Goal: Book appointment/travel/reservation

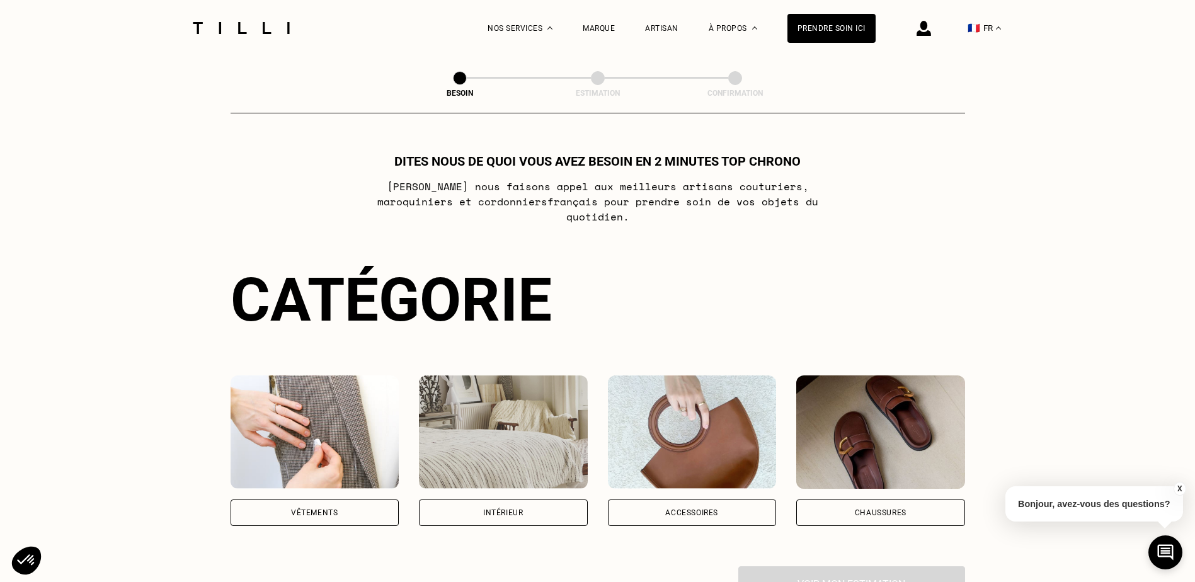
click at [674, 509] on div "Accessoires" at bounding box center [691, 513] width 53 height 8
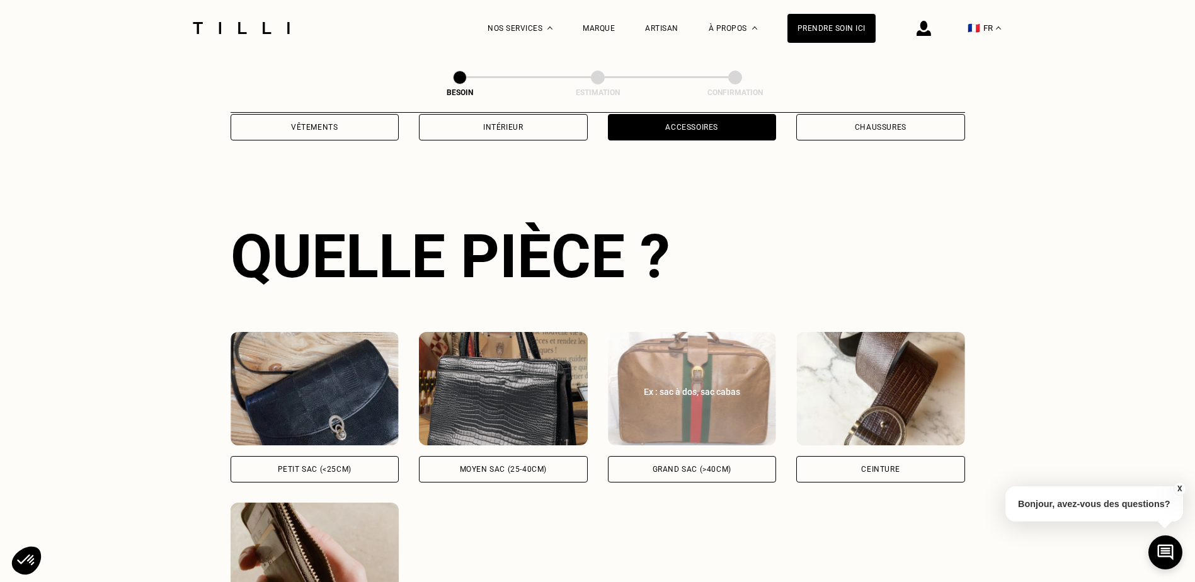
scroll to position [412, 0]
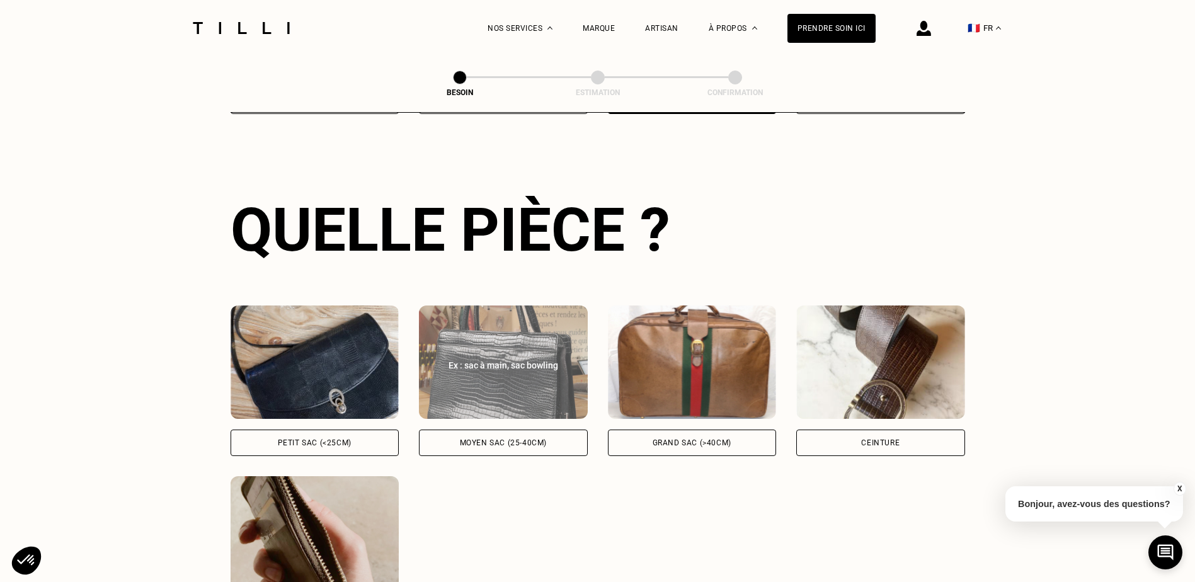
click at [560, 435] on div "Moyen sac (25-40cm)" at bounding box center [503, 443] width 169 height 26
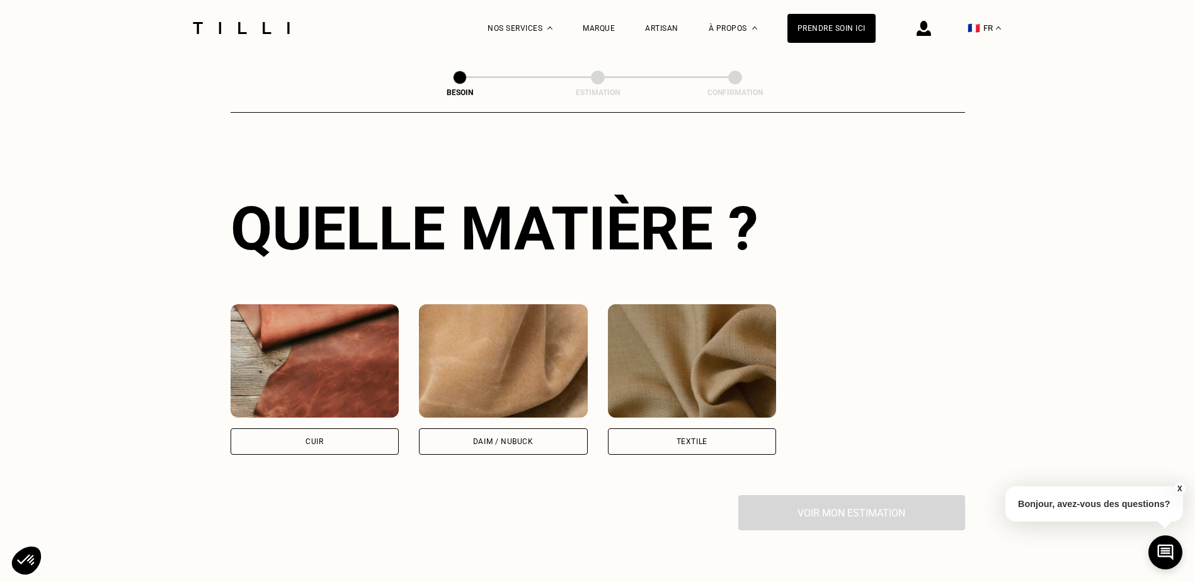
scroll to position [927, 0]
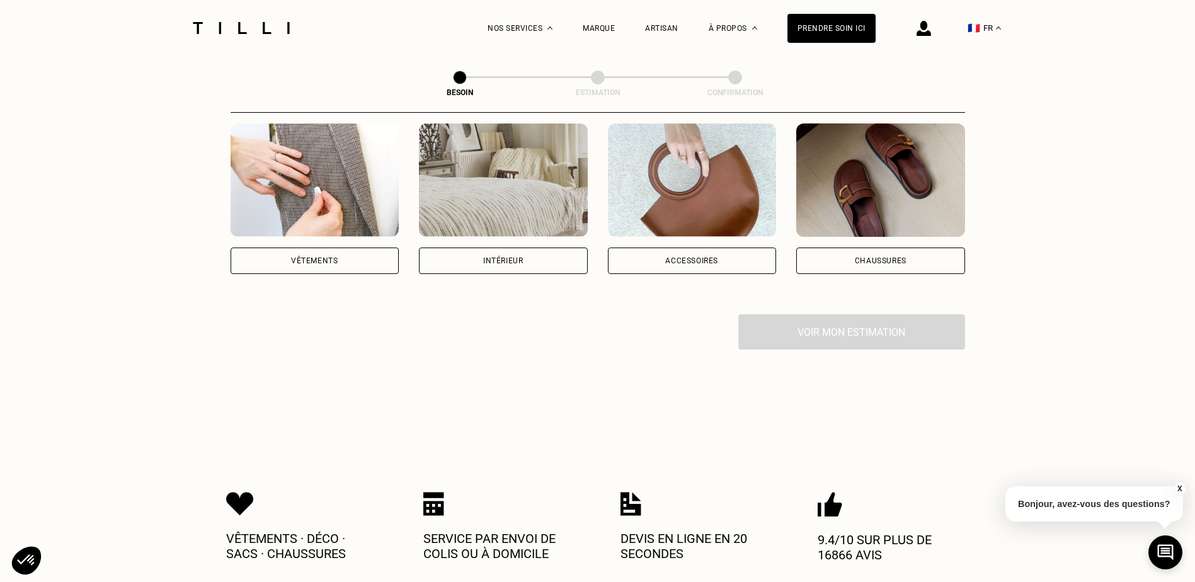
click at [642, 150] on img at bounding box center [692, 180] width 169 height 113
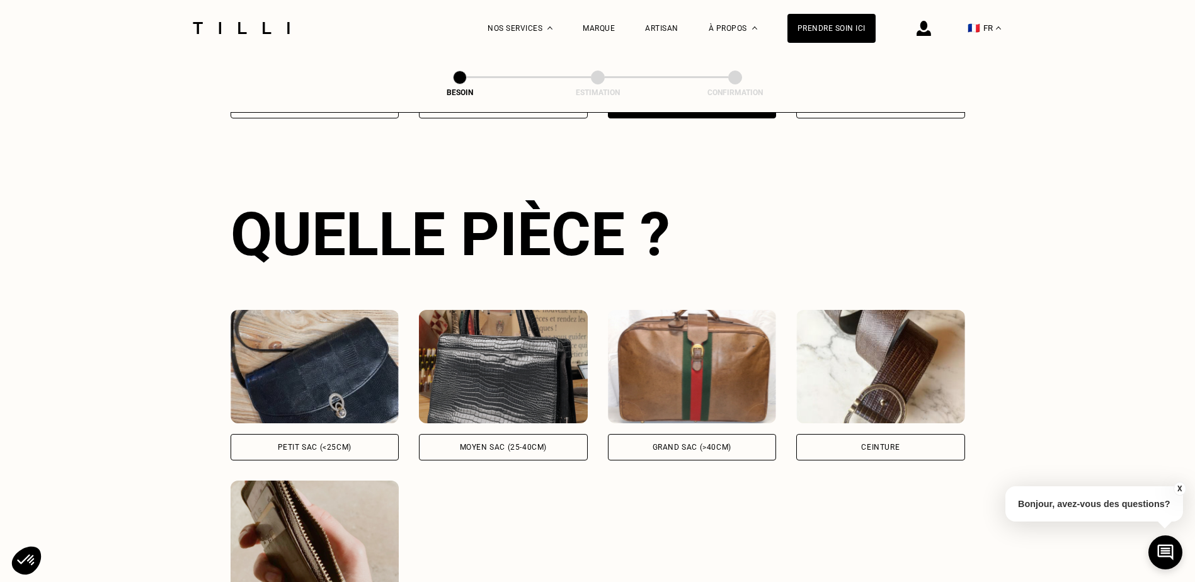
scroll to position [412, 0]
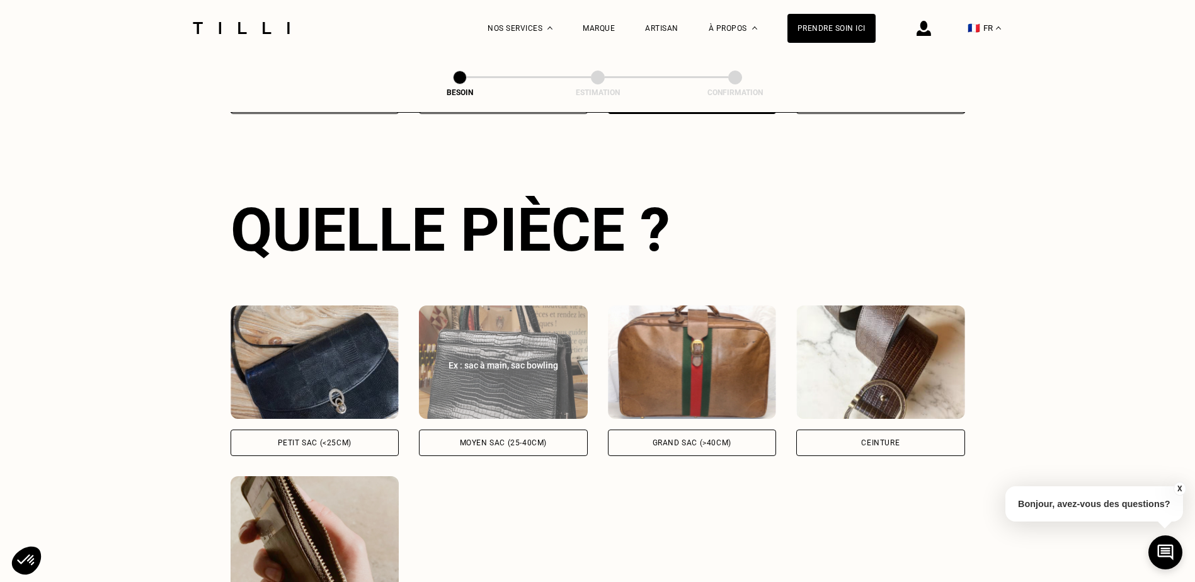
click at [473, 382] on img at bounding box center [503, 362] width 169 height 113
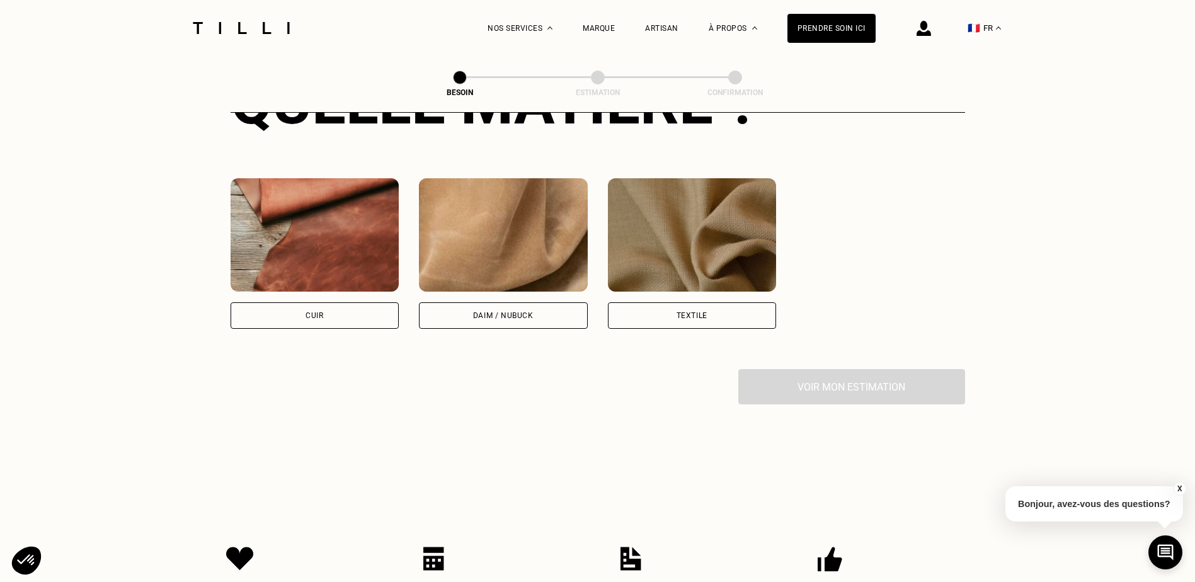
scroll to position [1053, 0]
click at [346, 178] on img at bounding box center [315, 234] width 169 height 113
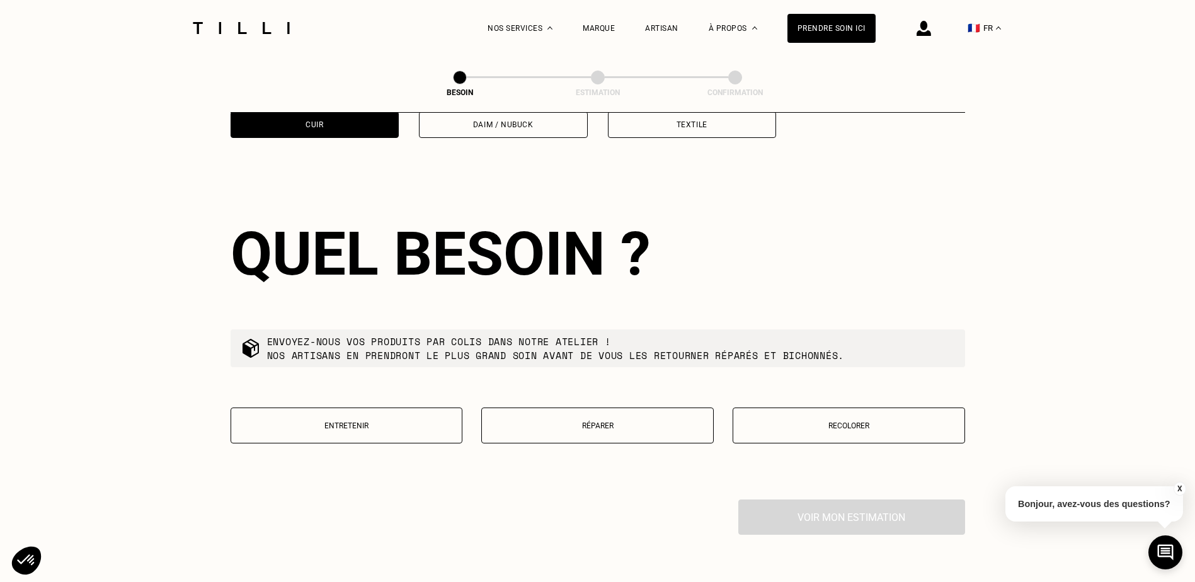
scroll to position [1271, 0]
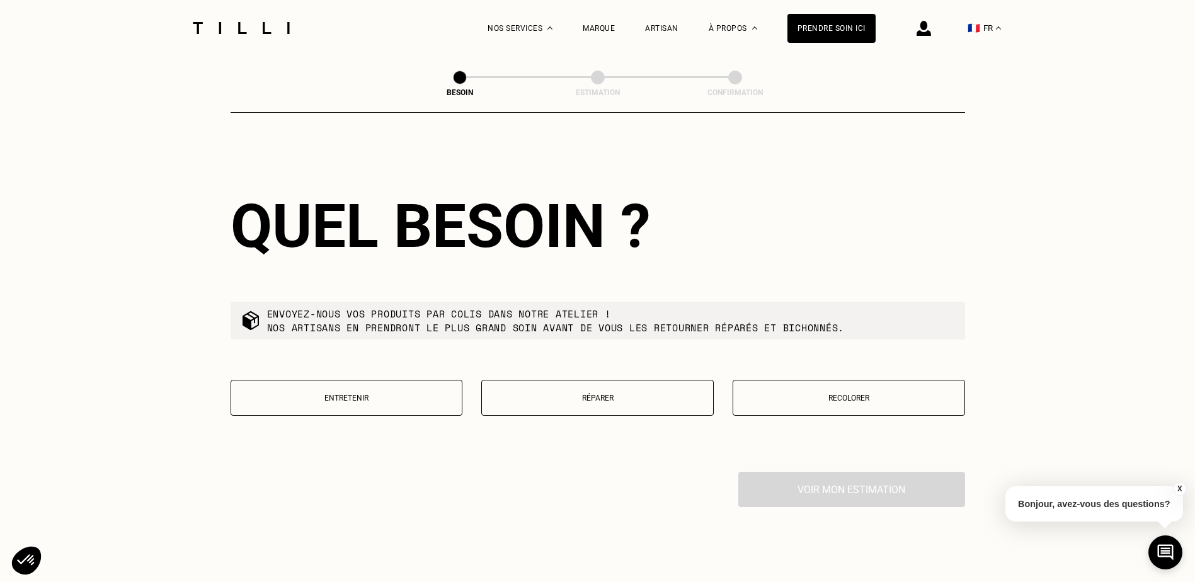
click at [604, 394] on p "Réparer" at bounding box center [597, 398] width 219 height 9
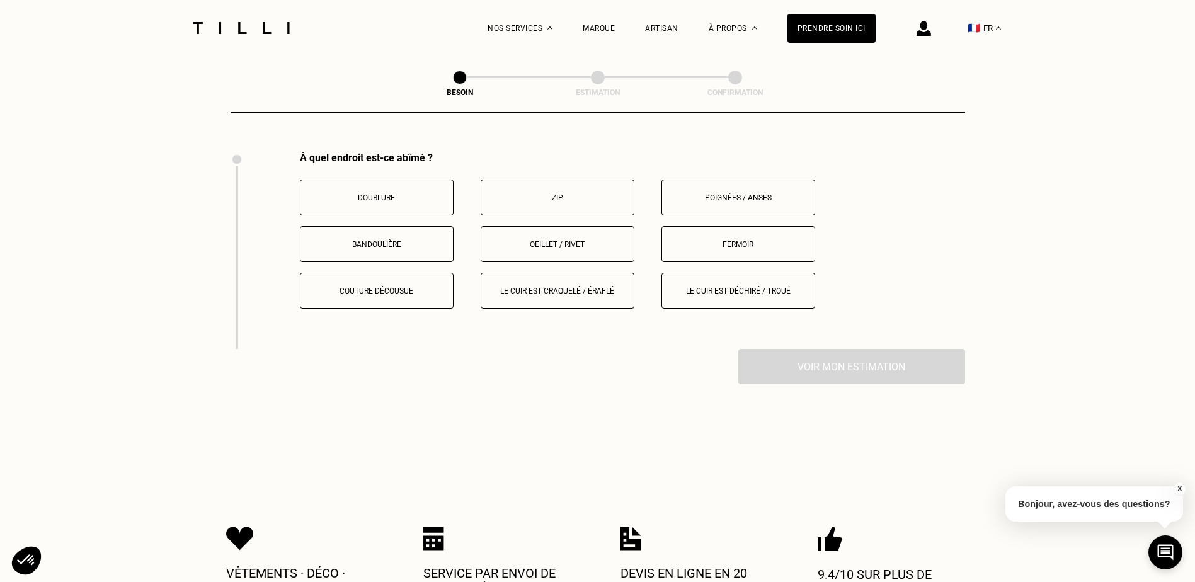
scroll to position [1594, 0]
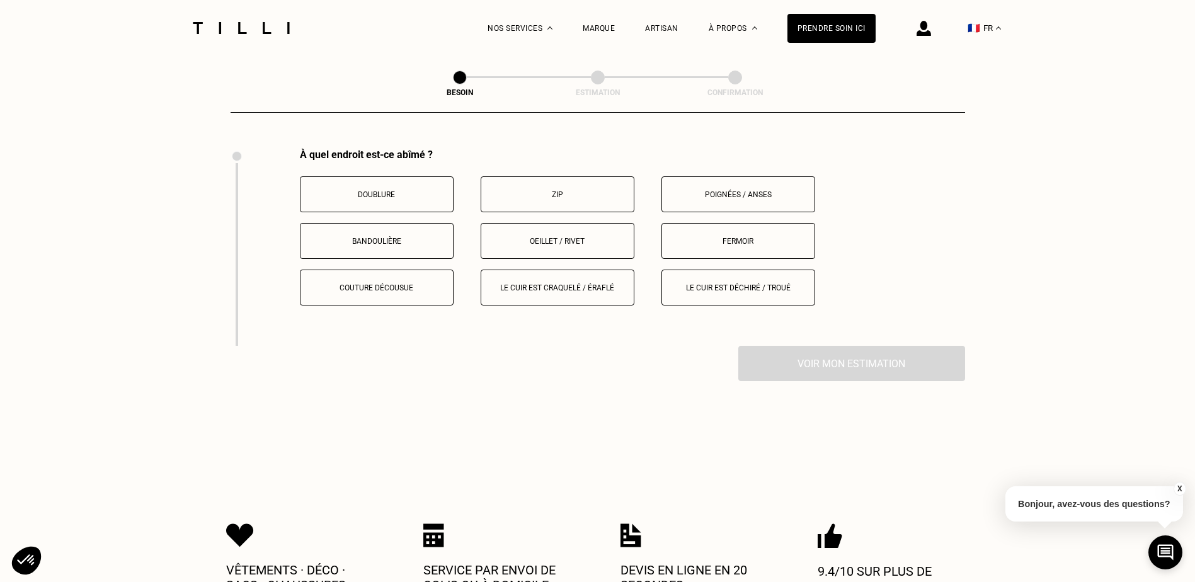
click at [727, 190] on p "Poignées / anses" at bounding box center [739, 194] width 140 height 9
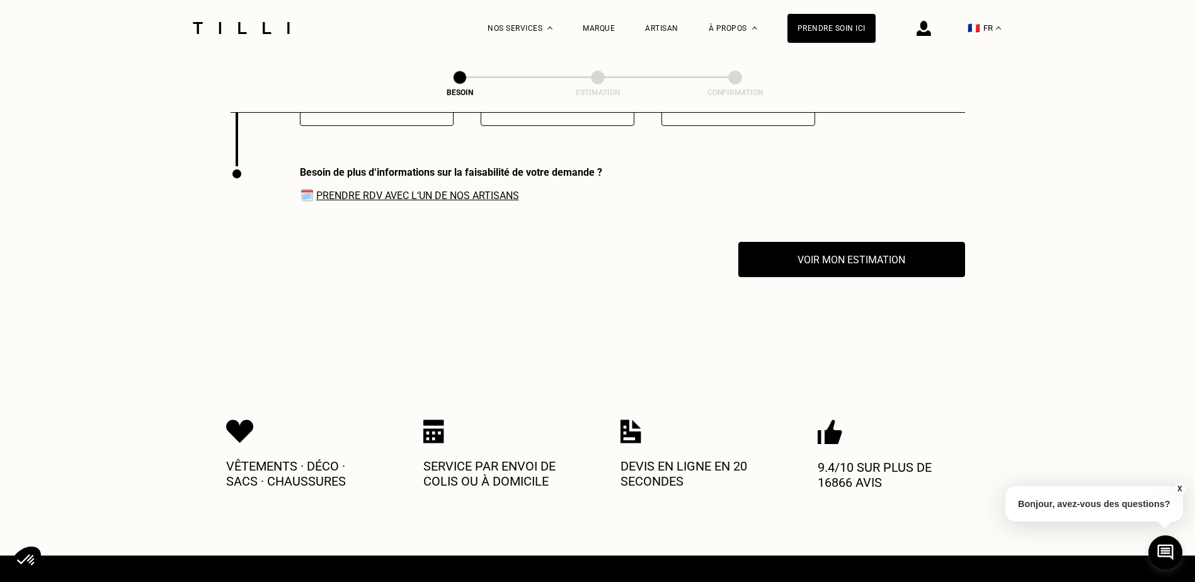
scroll to position [1791, 0]
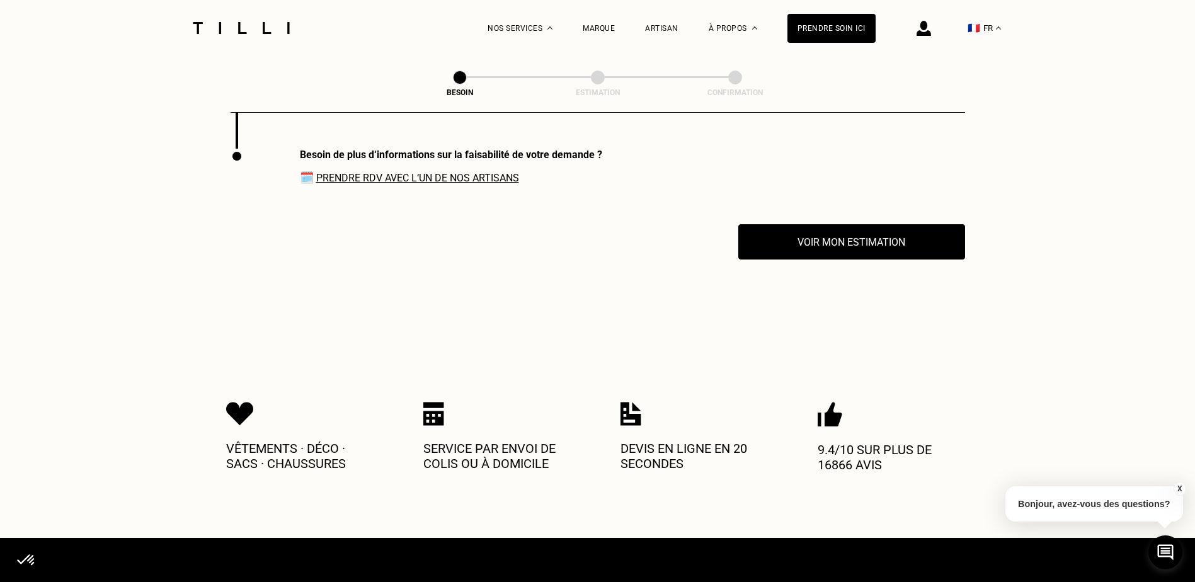
click at [476, 172] on link "Prendre RDV avec l‘un de nos artisans" at bounding box center [417, 178] width 203 height 12
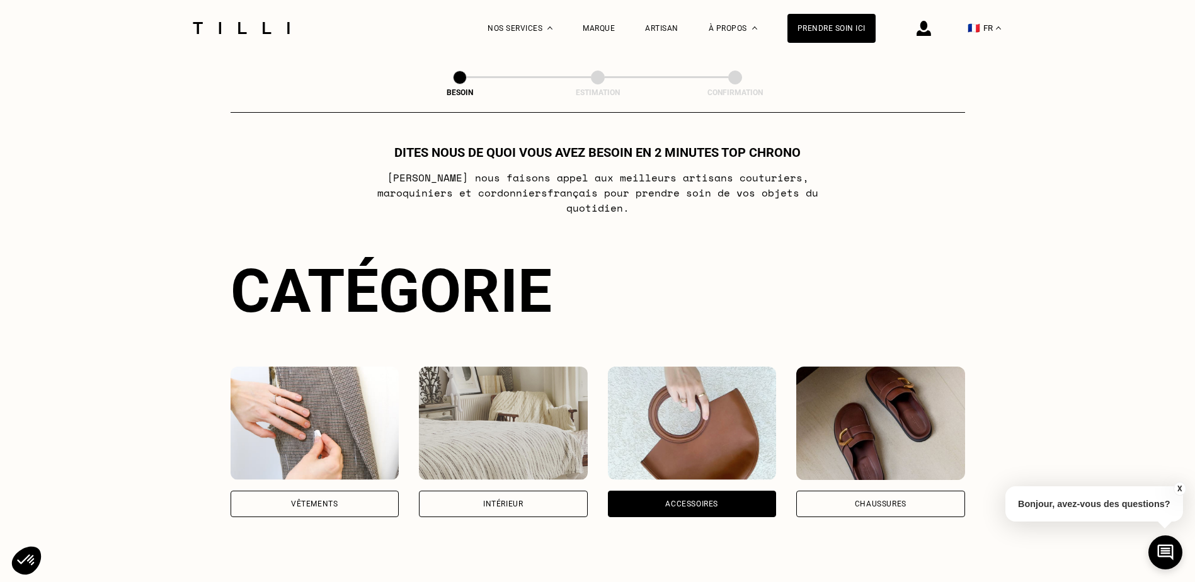
scroll to position [0, 0]
